Goal: Task Accomplishment & Management: Use online tool/utility

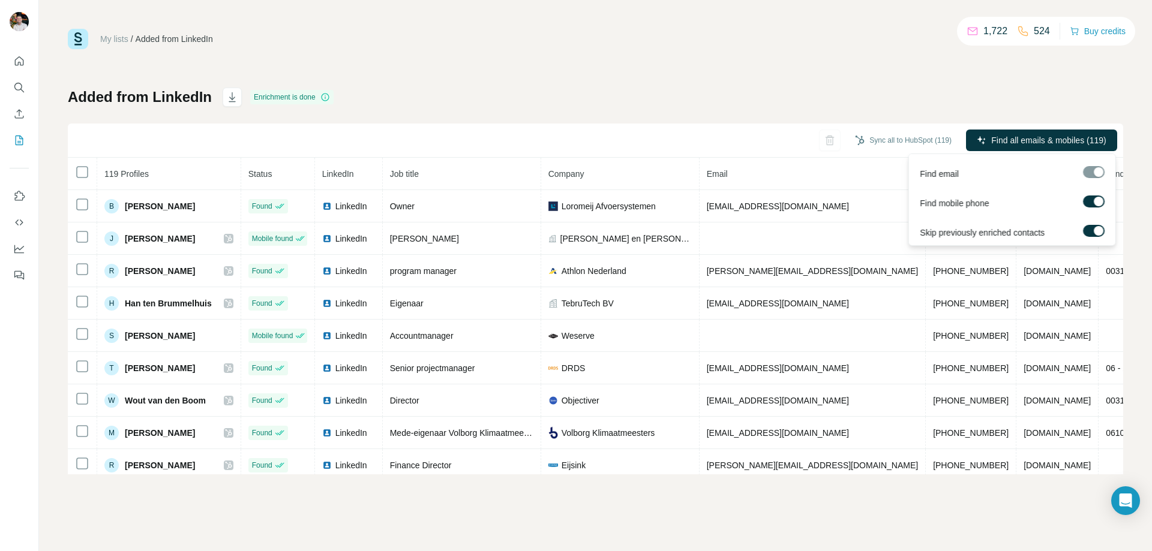
click at [1099, 199] on div at bounding box center [1099, 202] width 10 height 10
click at [1043, 136] on span "Find all emails (119)" at bounding box center [1069, 140] width 76 height 12
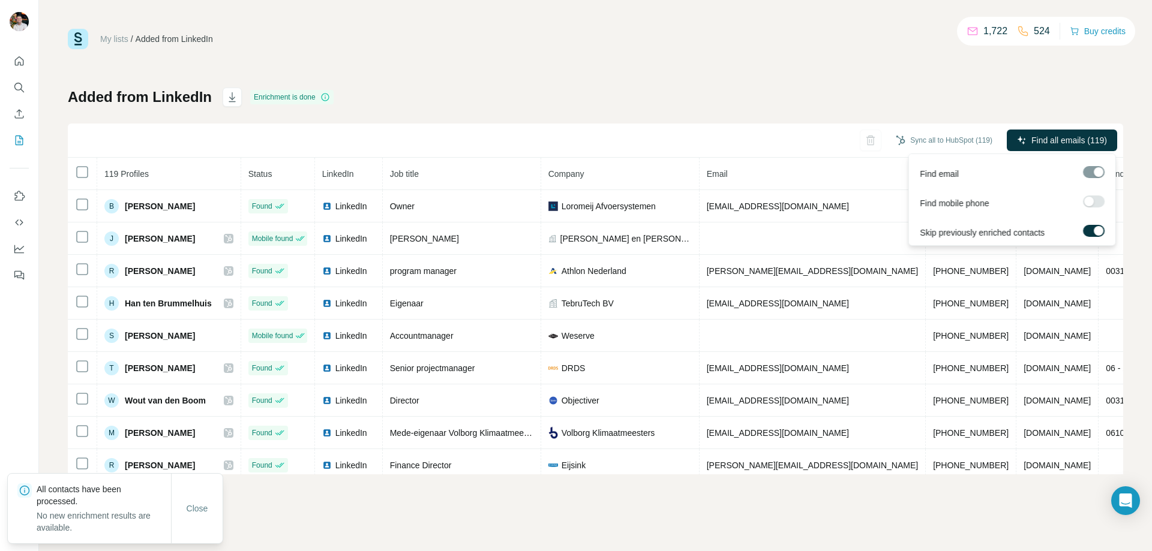
click at [1091, 197] on div at bounding box center [1089, 202] width 10 height 10
click at [1069, 140] on span "Find all emails & mobiles (119)" at bounding box center [1048, 140] width 115 height 12
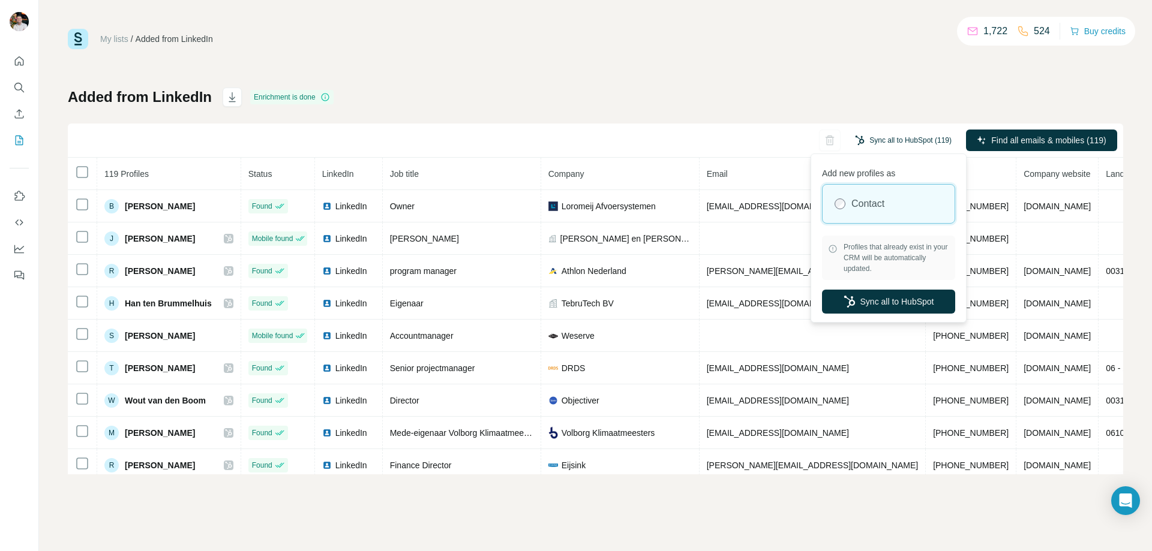
click at [904, 139] on button "Sync all to HubSpot (119)" at bounding box center [903, 140] width 113 height 18
click at [887, 248] on span "Profiles that already exist in your CRM will be automatically updated." at bounding box center [897, 258] width 106 height 32
click at [895, 301] on button "Sync all to HubSpot" at bounding box center [888, 302] width 133 height 24
